Goal: Task Accomplishment & Management: Manage account settings

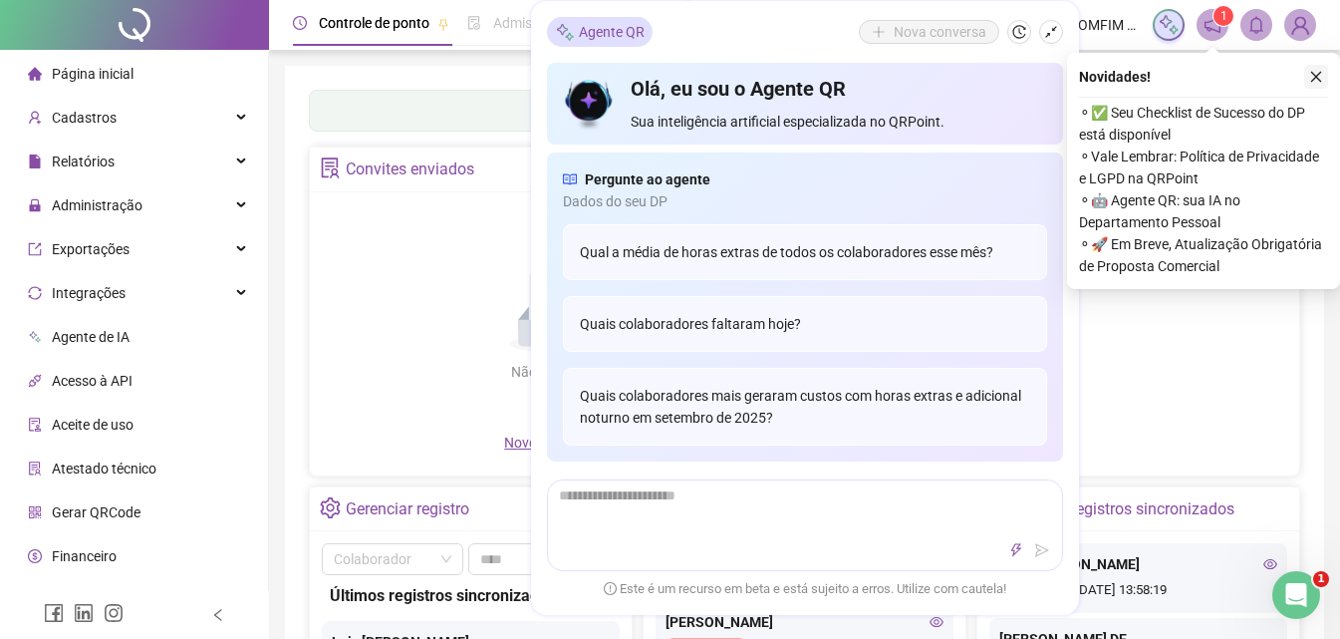
click at [1314, 78] on icon "close" at bounding box center [1316, 77] width 14 height 14
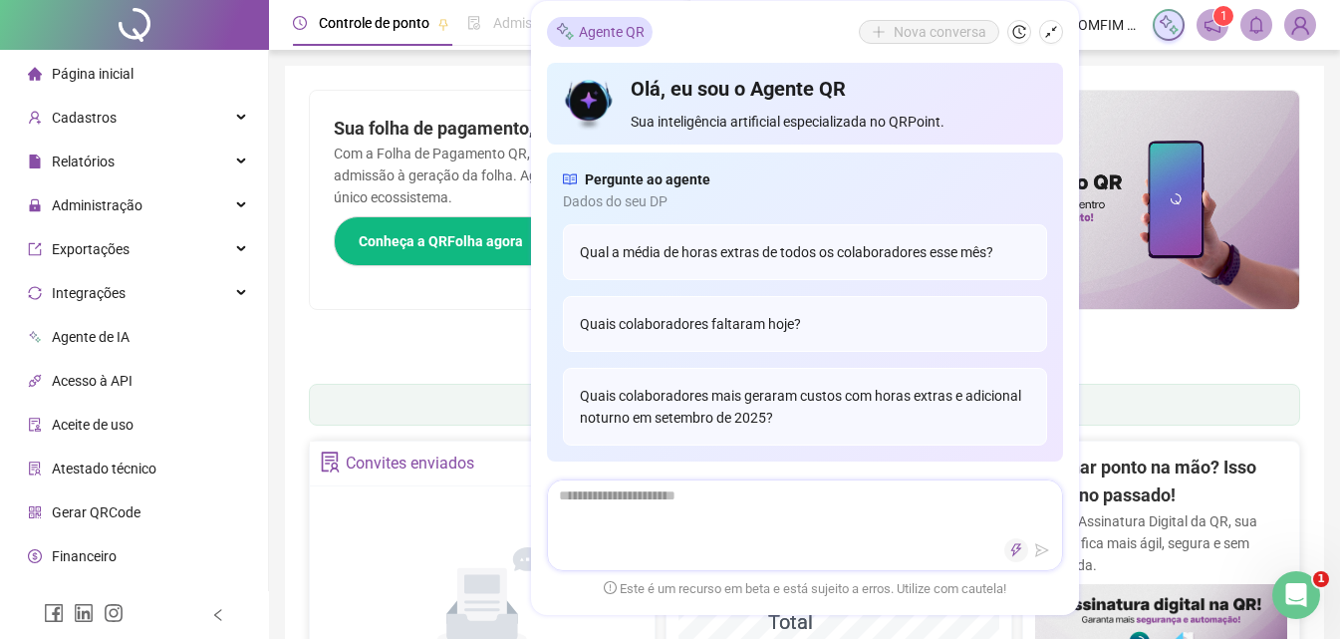
click at [1017, 551] on icon "thunderbolt" at bounding box center [1015, 549] width 11 height 13
click at [944, 559] on div at bounding box center [805, 550] width 514 height 24
click at [1055, 38] on icon "shrink" at bounding box center [1051, 32] width 14 height 14
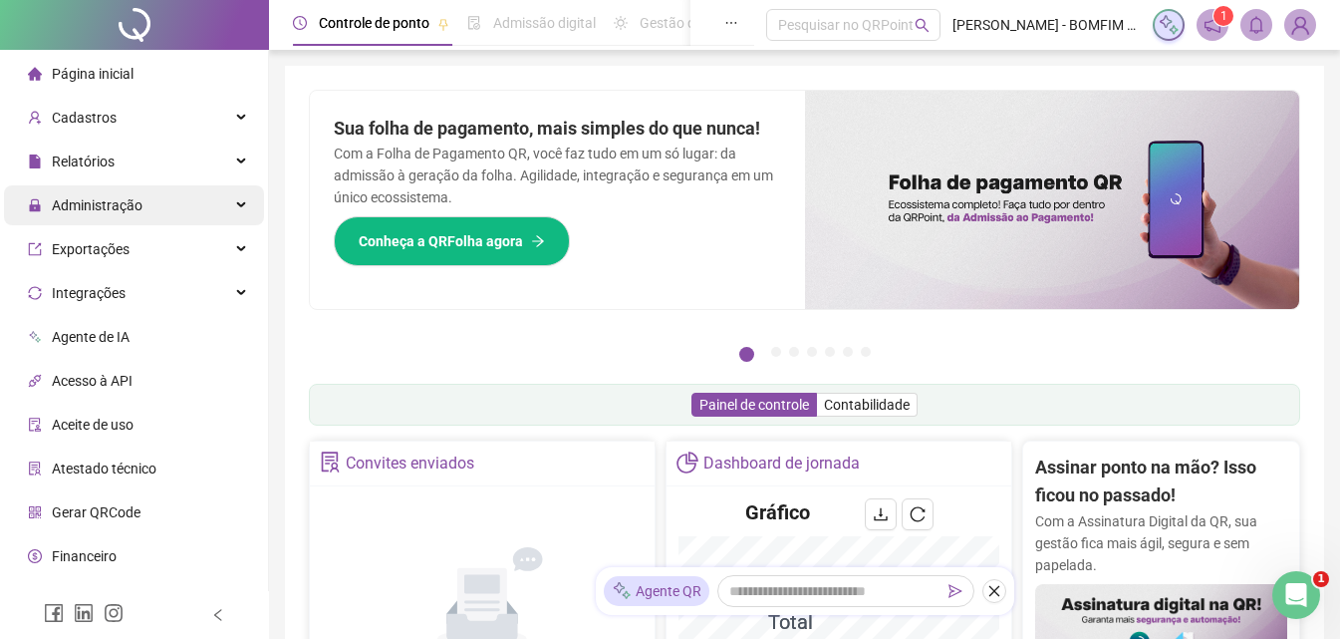
click at [141, 204] on div "Administração" at bounding box center [134, 205] width 260 height 40
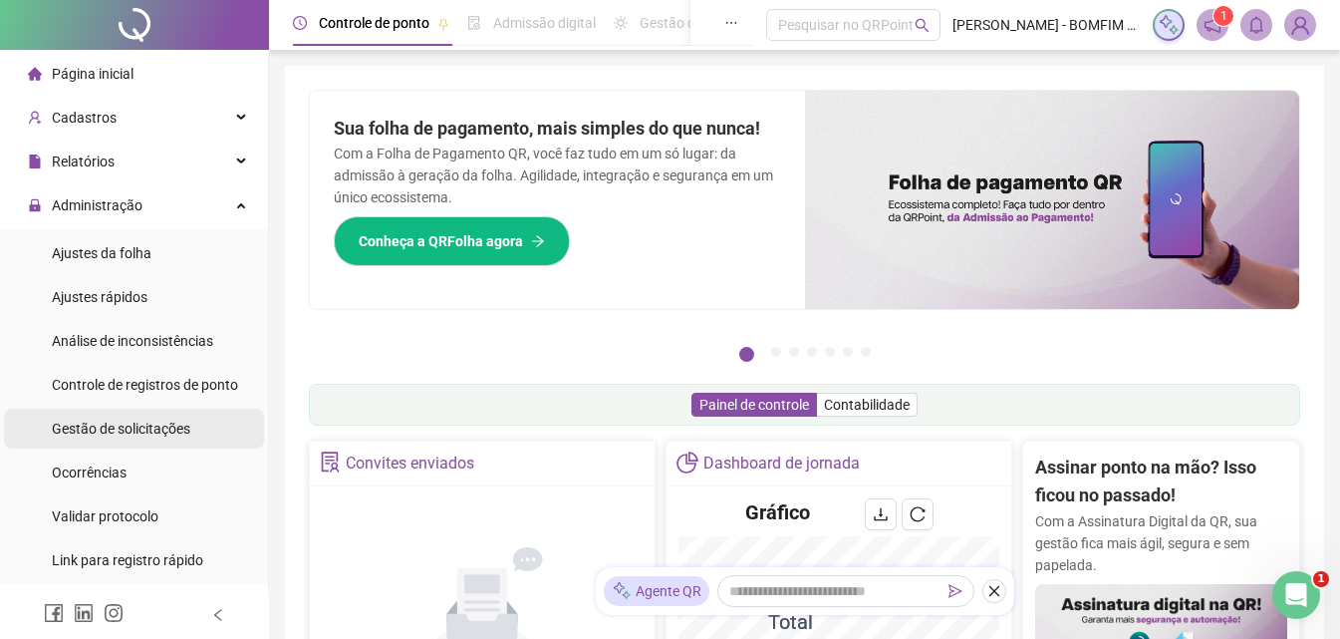
click at [114, 424] on span "Gestão de solicitações" at bounding box center [121, 428] width 138 height 16
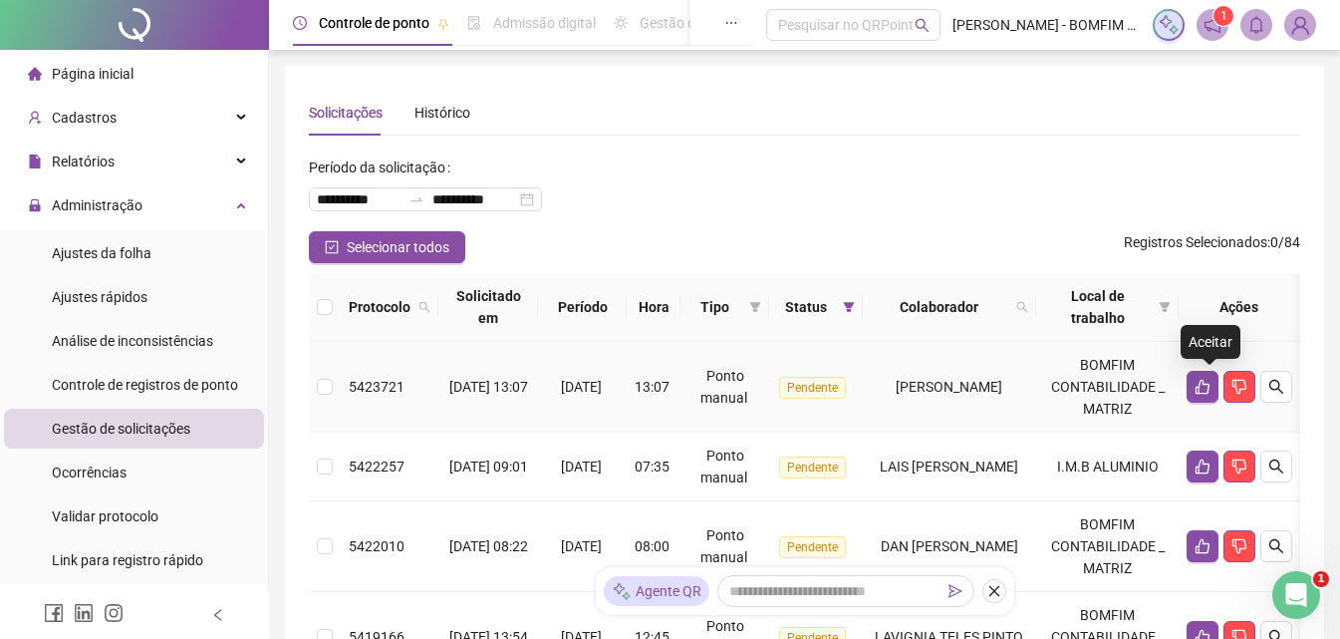
scroll to position [100, 0]
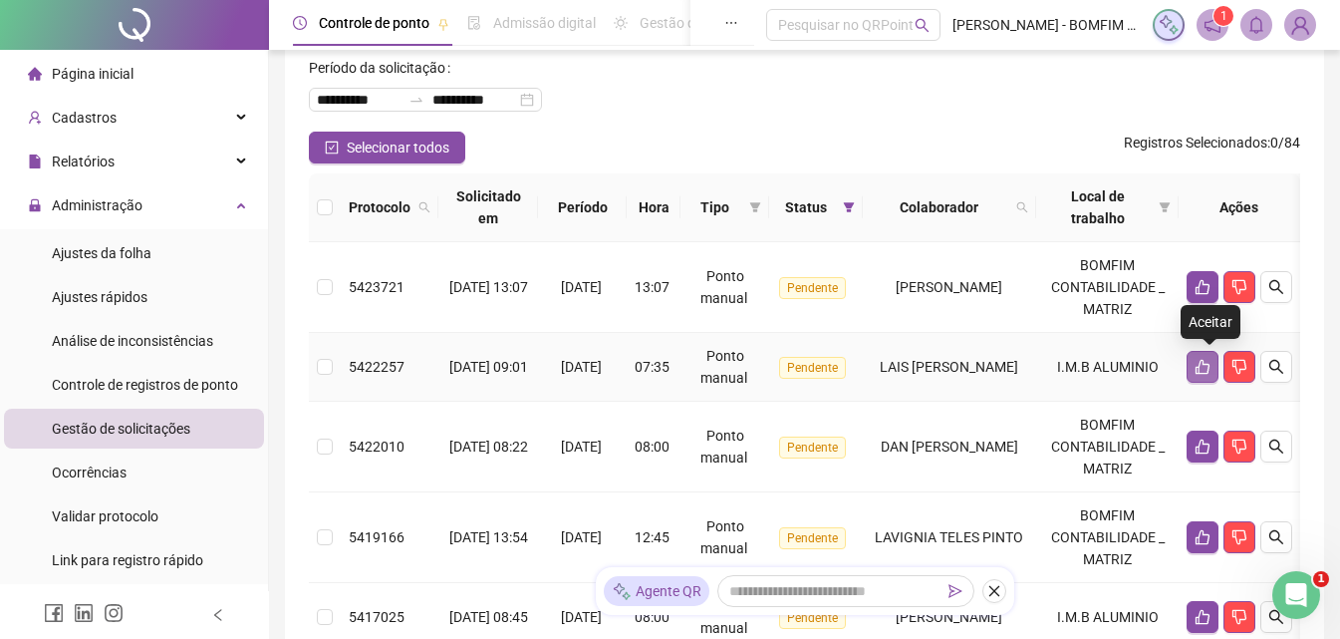
click at [1210, 368] on icon "like" at bounding box center [1203, 367] width 16 height 16
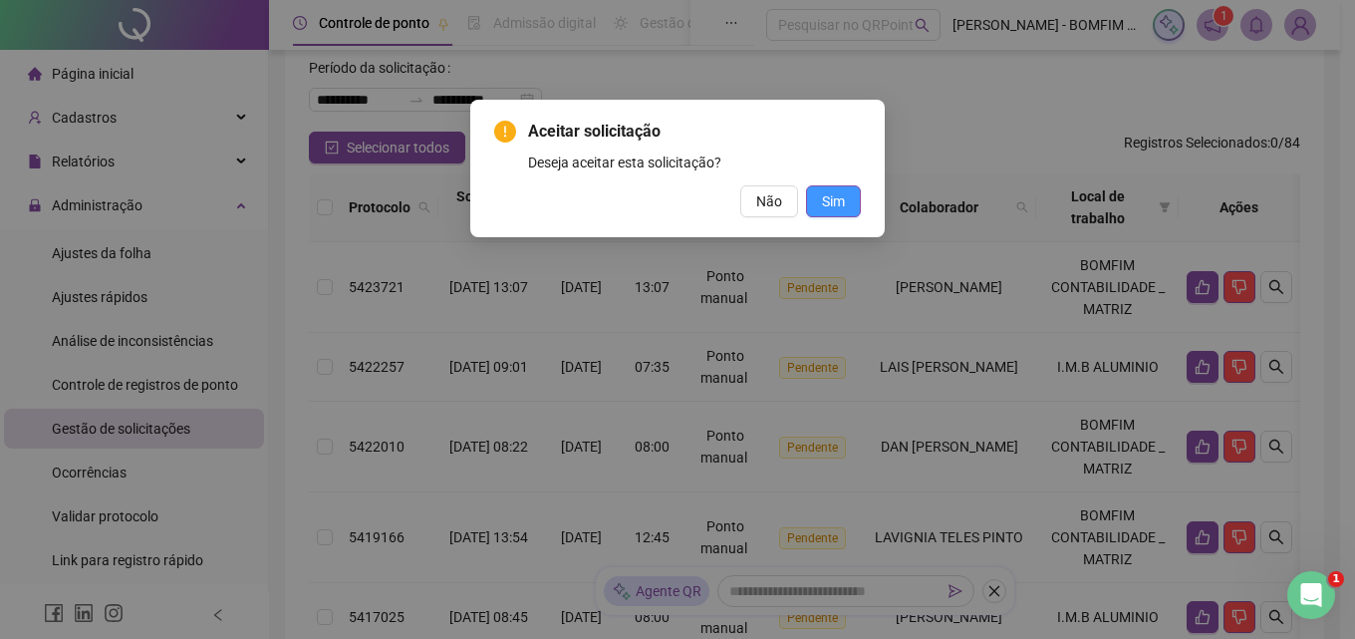
click at [850, 215] on button "Sim" at bounding box center [833, 201] width 55 height 32
click at [850, 212] on button "Sim" at bounding box center [833, 201] width 55 height 32
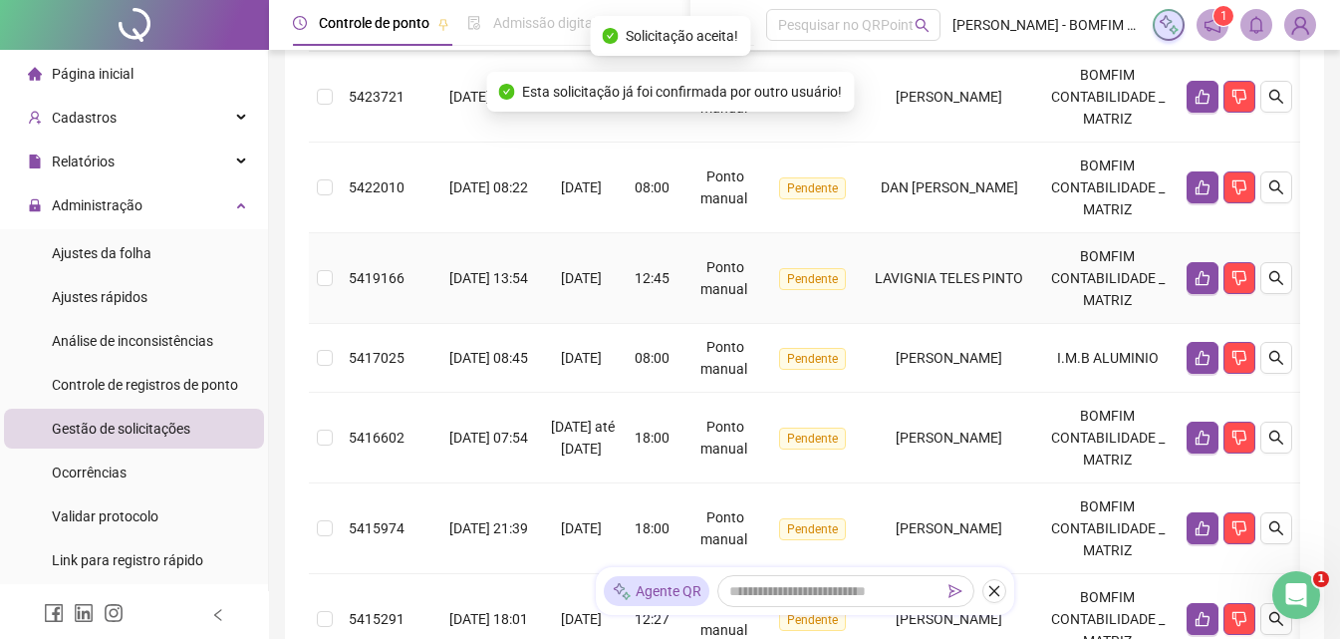
scroll to position [299, 0]
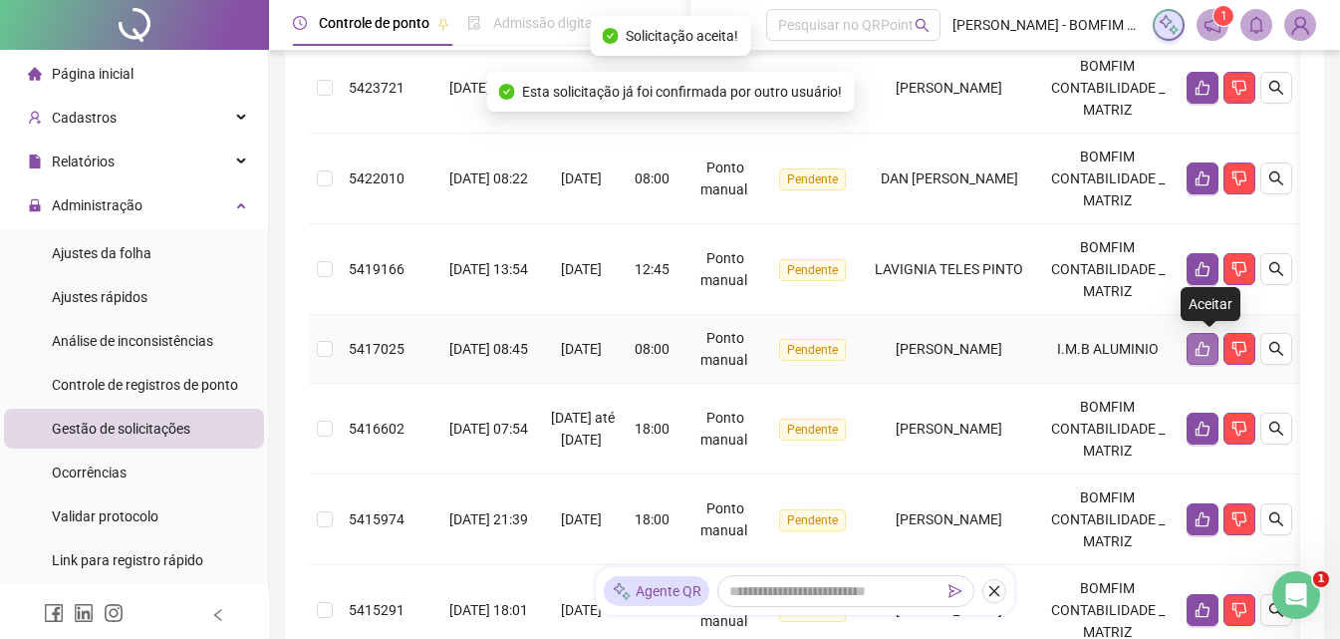
click at [1202, 350] on icon "like" at bounding box center [1203, 349] width 16 height 16
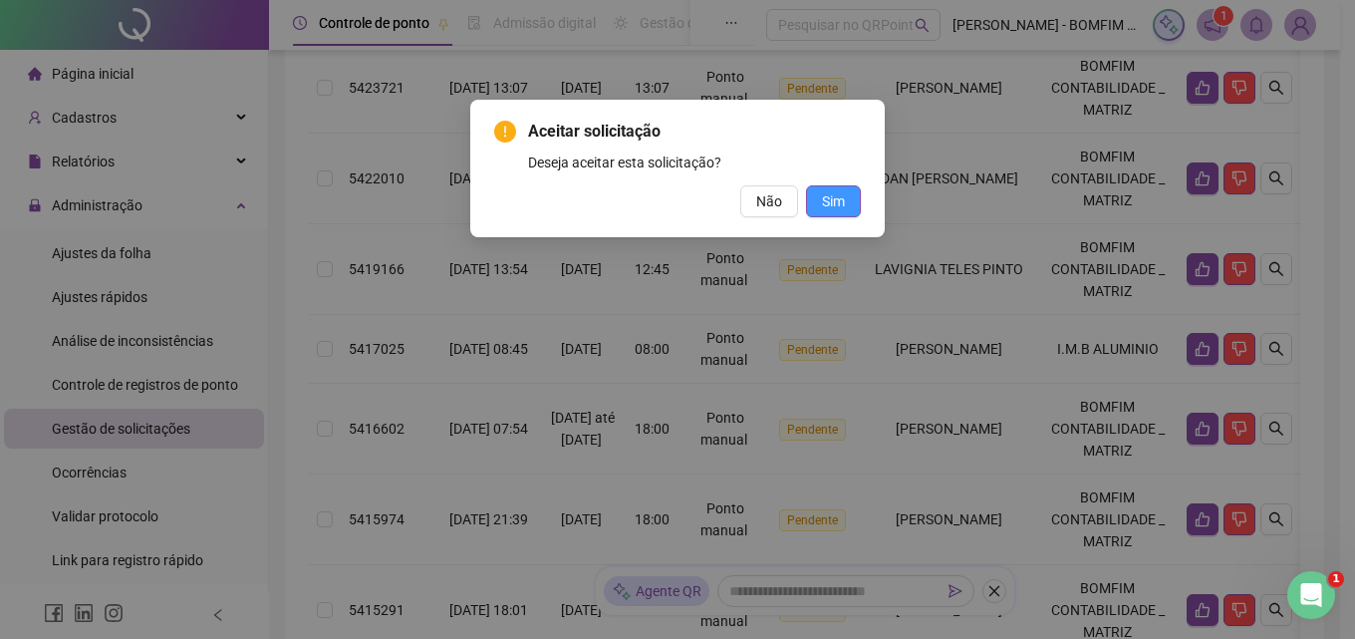
click at [820, 193] on button "Sim" at bounding box center [833, 201] width 55 height 32
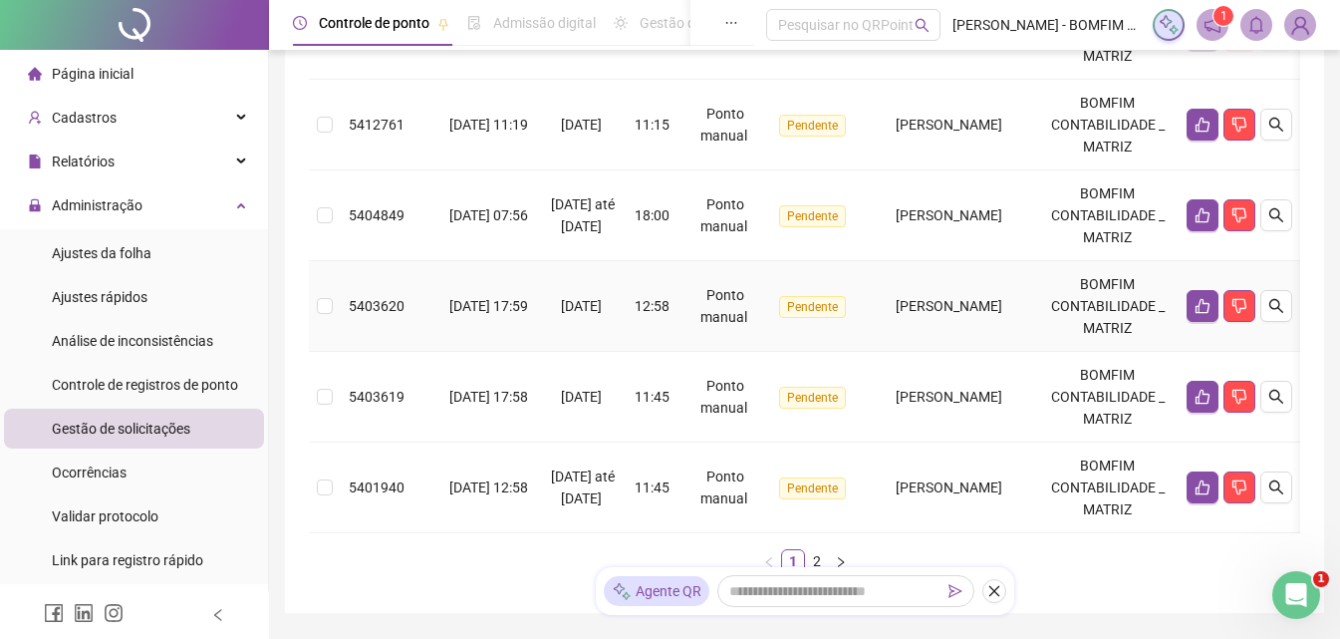
scroll to position [1004, 0]
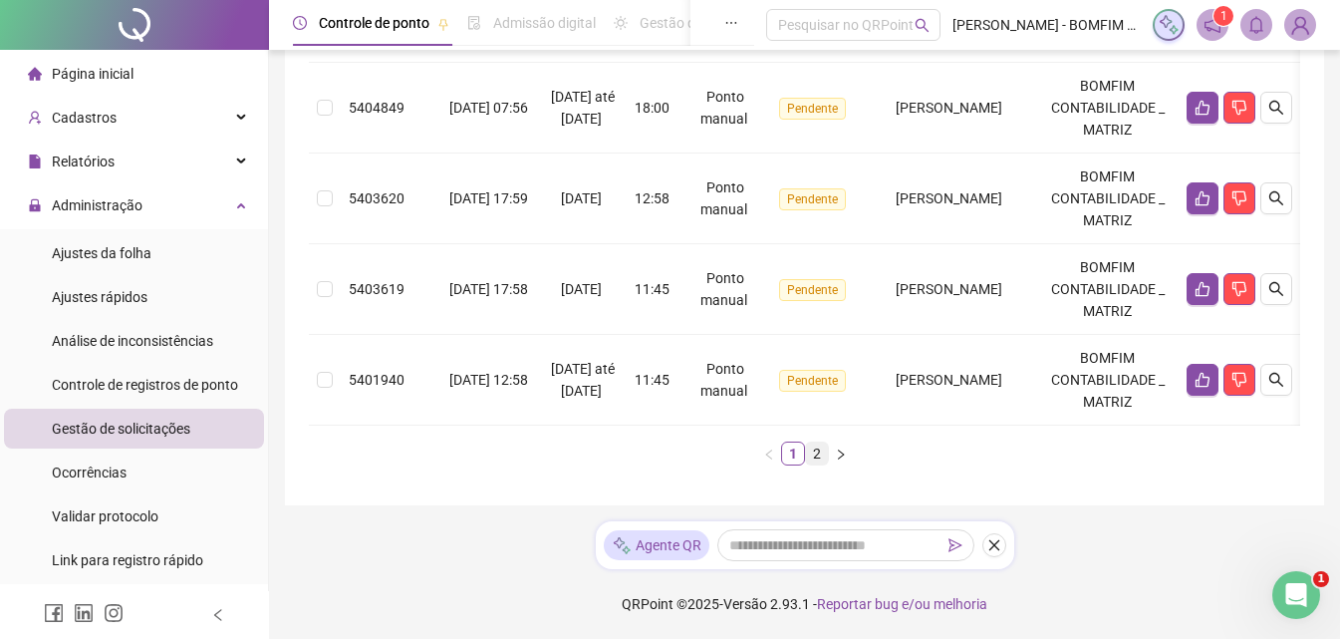
click at [825, 447] on link "2" at bounding box center [817, 453] width 22 height 22
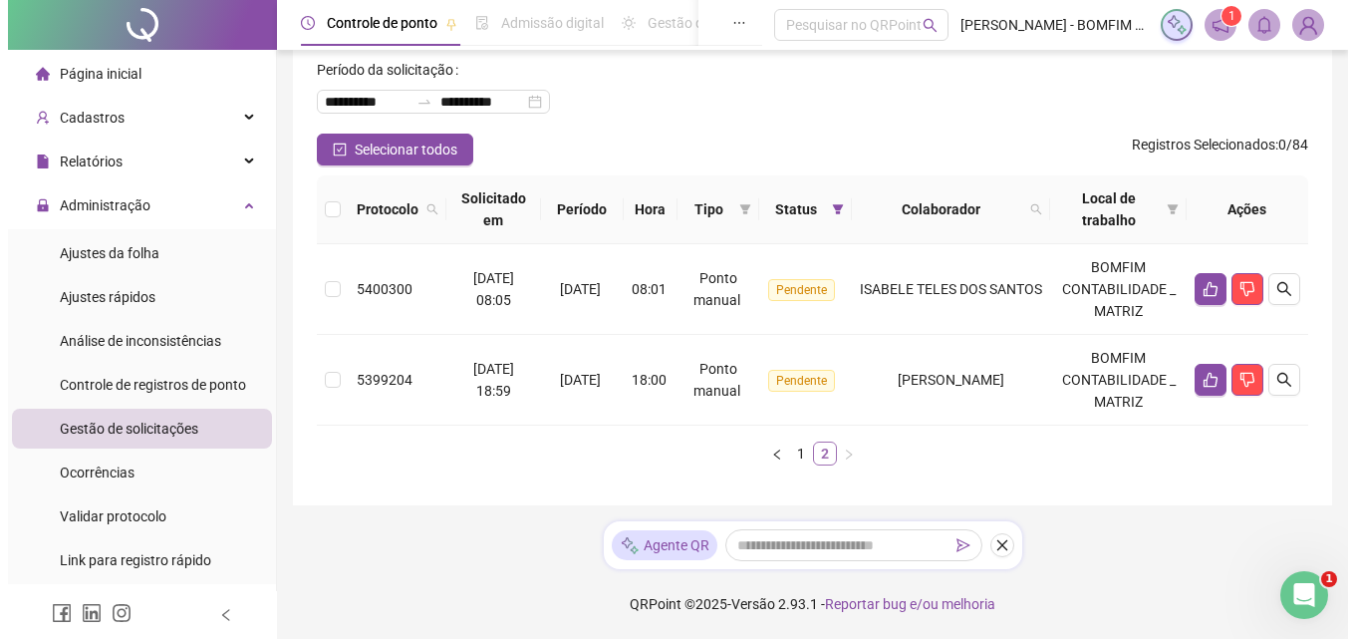
scroll to position [98, 0]
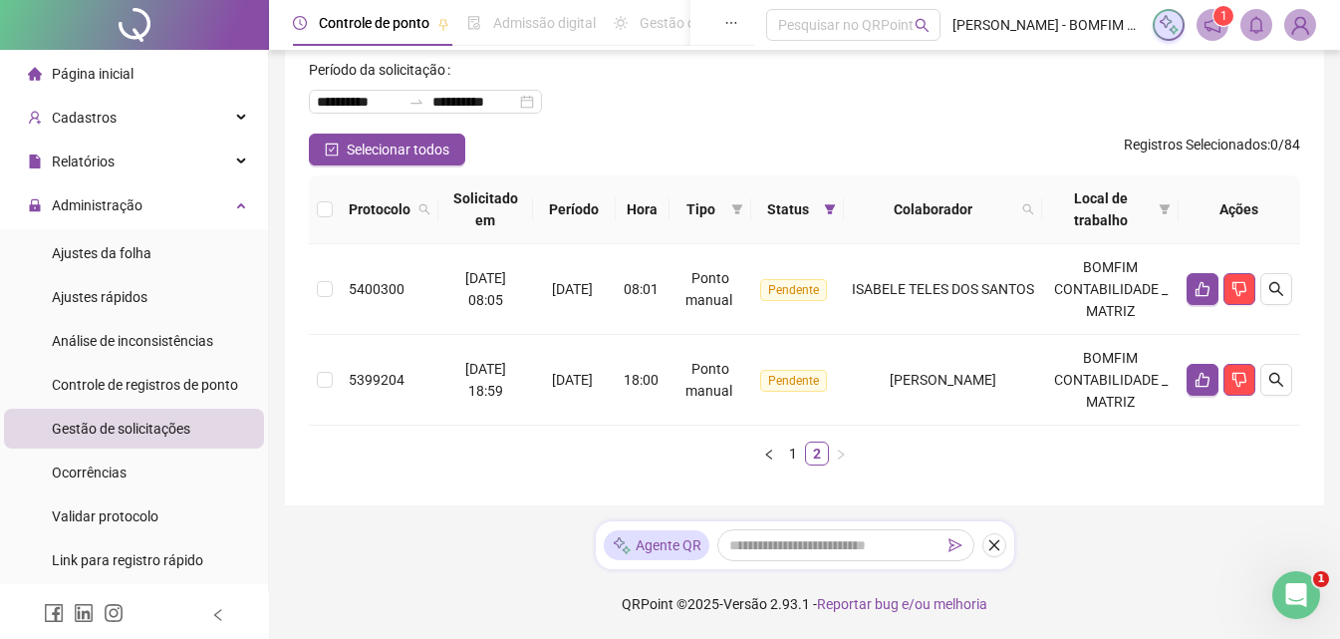
click at [1309, 22] on img at bounding box center [1300, 25] width 30 height 30
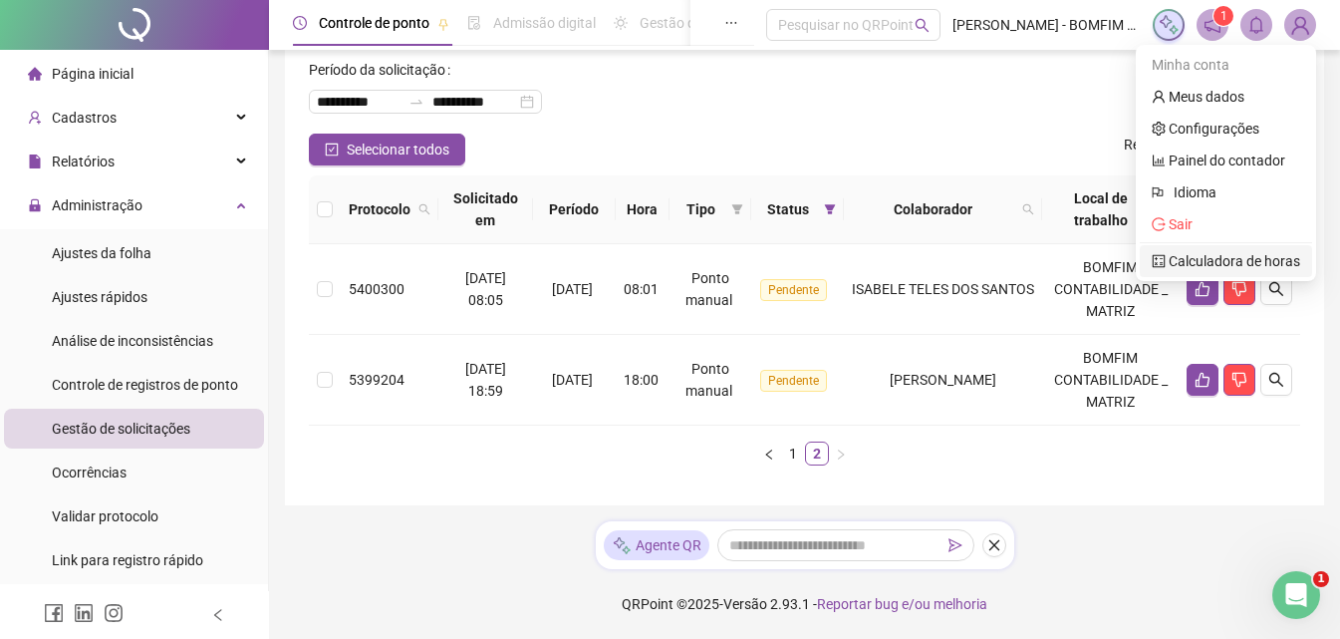
click at [1273, 240] on ul "Minha conta Meus dados Configurações Painel do contador Idioma Sair Calculadora…" at bounding box center [1226, 163] width 180 height 236
click at [1262, 235] on li "Sair" at bounding box center [1226, 224] width 172 height 32
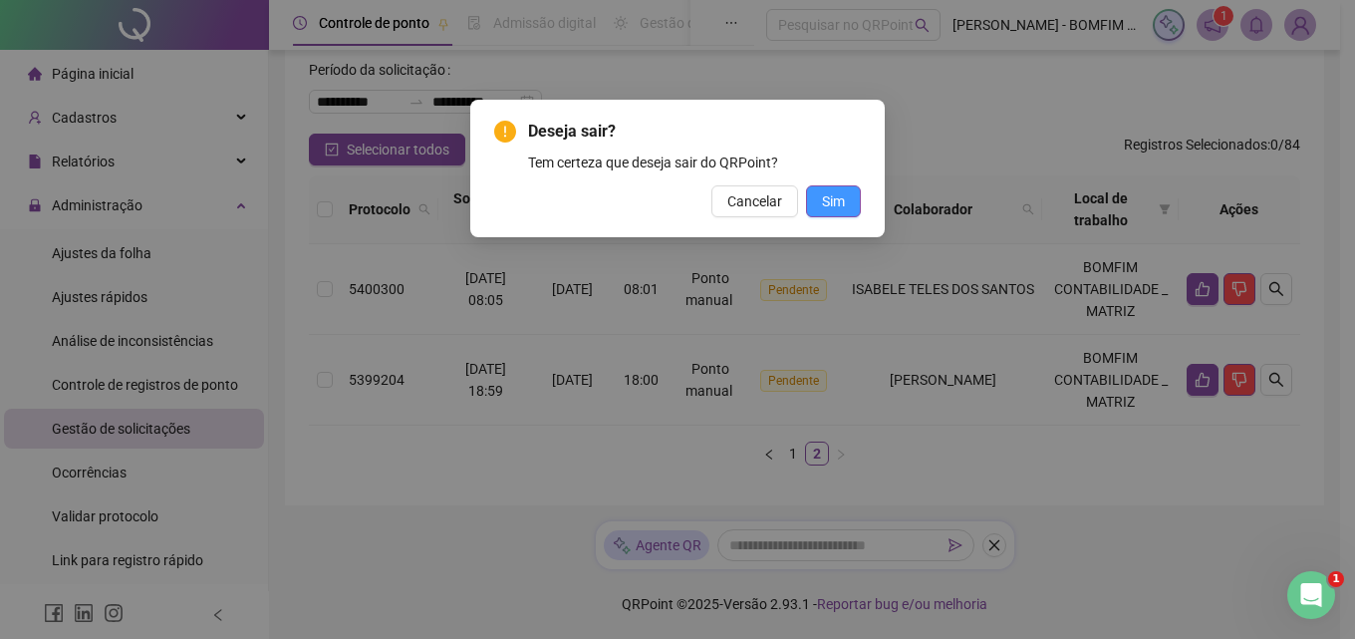
click at [853, 215] on button "Sim" at bounding box center [833, 201] width 55 height 32
